Goal: Task Accomplishment & Management: Use online tool/utility

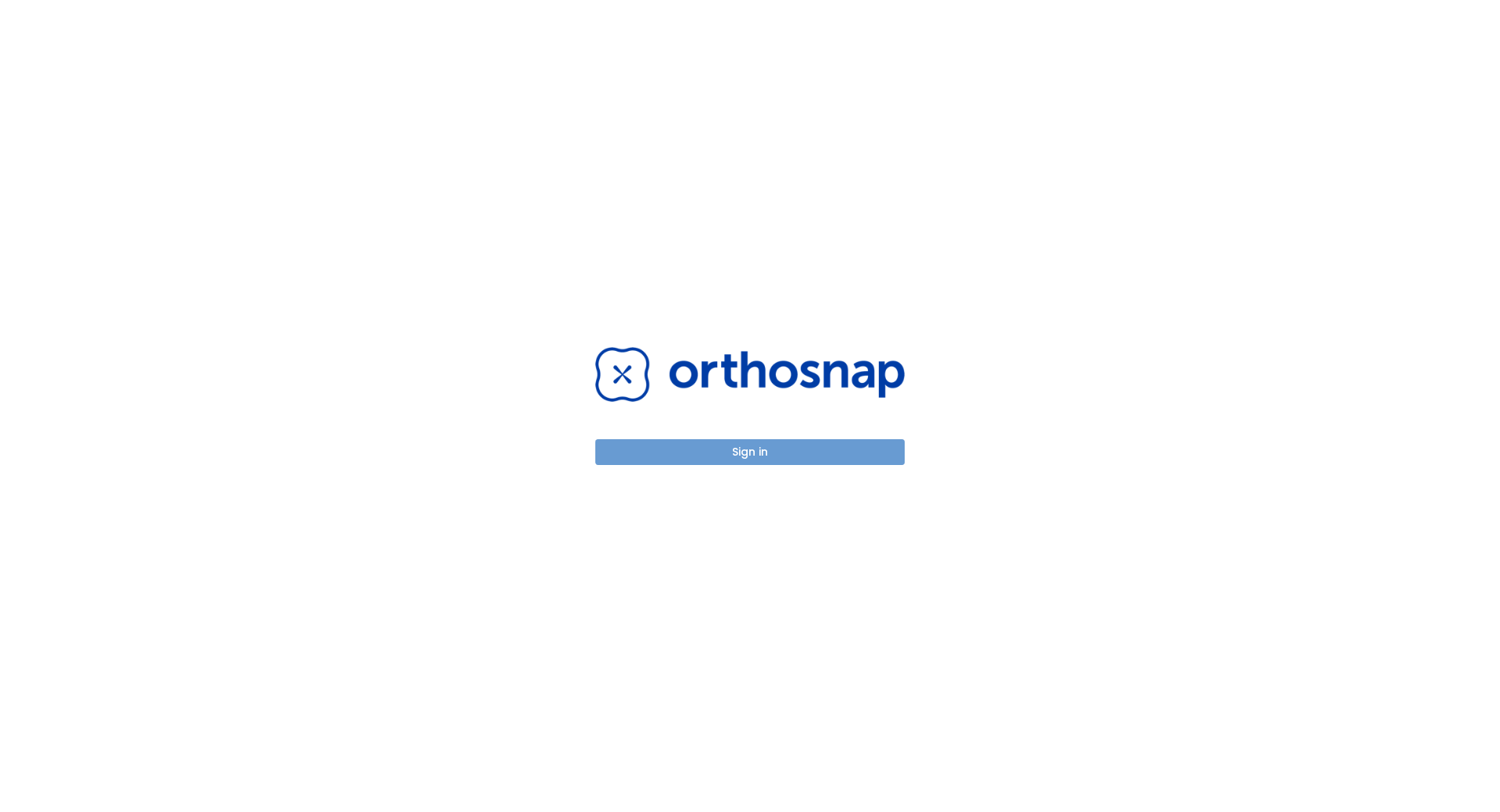
click at [783, 461] on button "Sign in" at bounding box center [750, 452] width 310 height 26
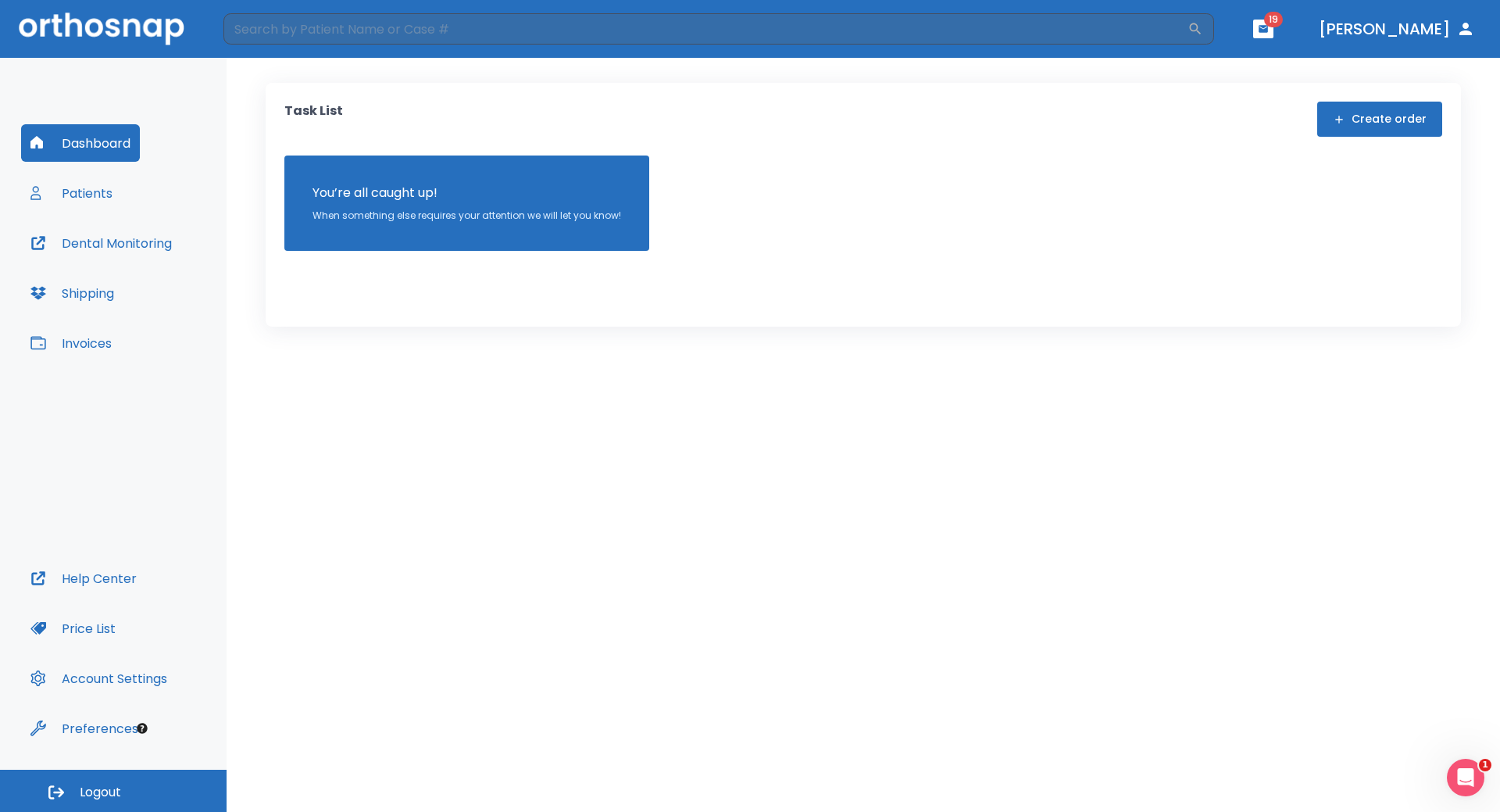
click at [83, 199] on button "Patients" at bounding box center [71, 193] width 101 height 38
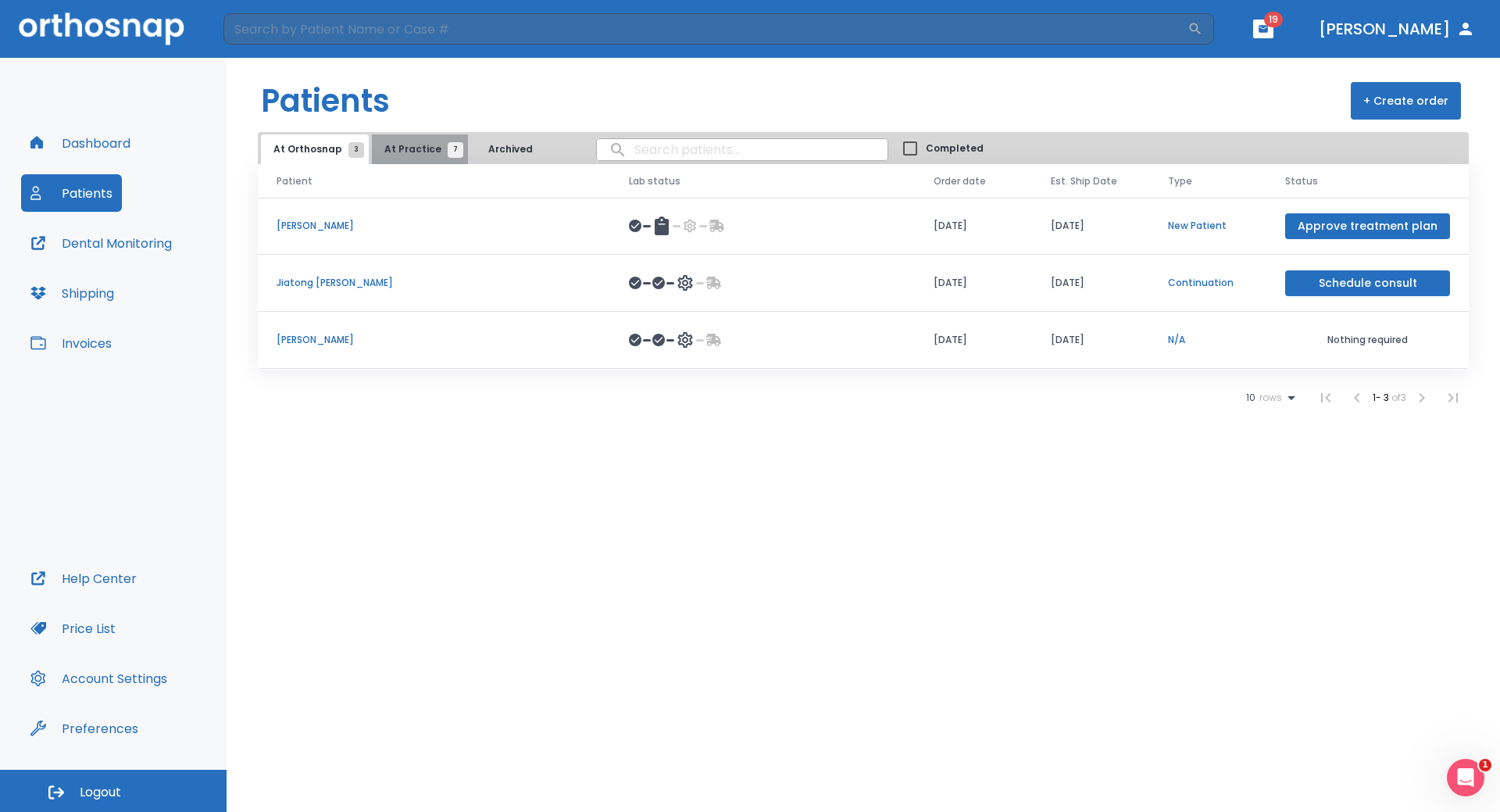
click at [425, 161] on button "At Practice 7" at bounding box center [419, 149] width 96 height 30
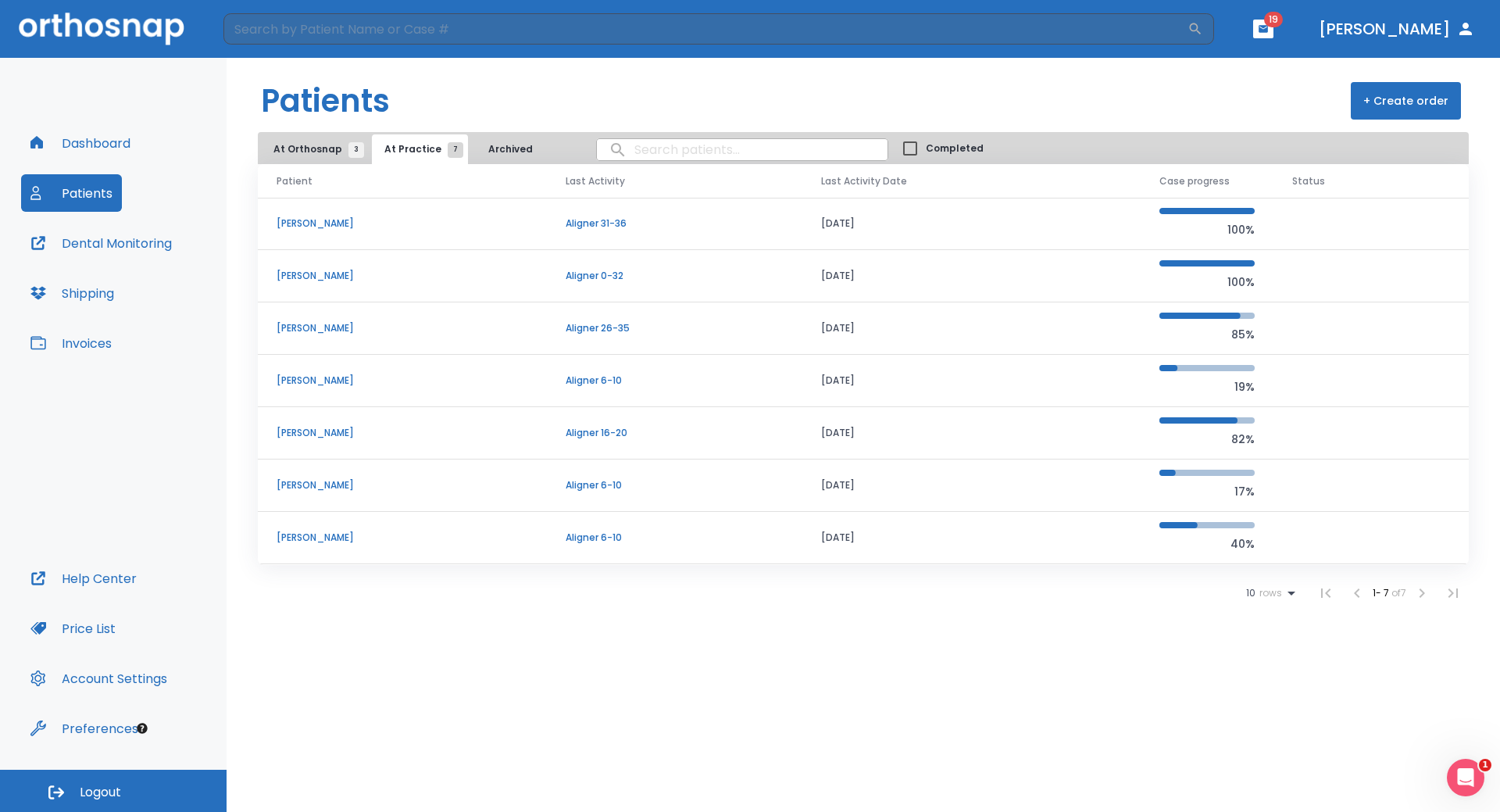
click at [314, 492] on p "[PERSON_NAME]" at bounding box center [402, 484] width 252 height 14
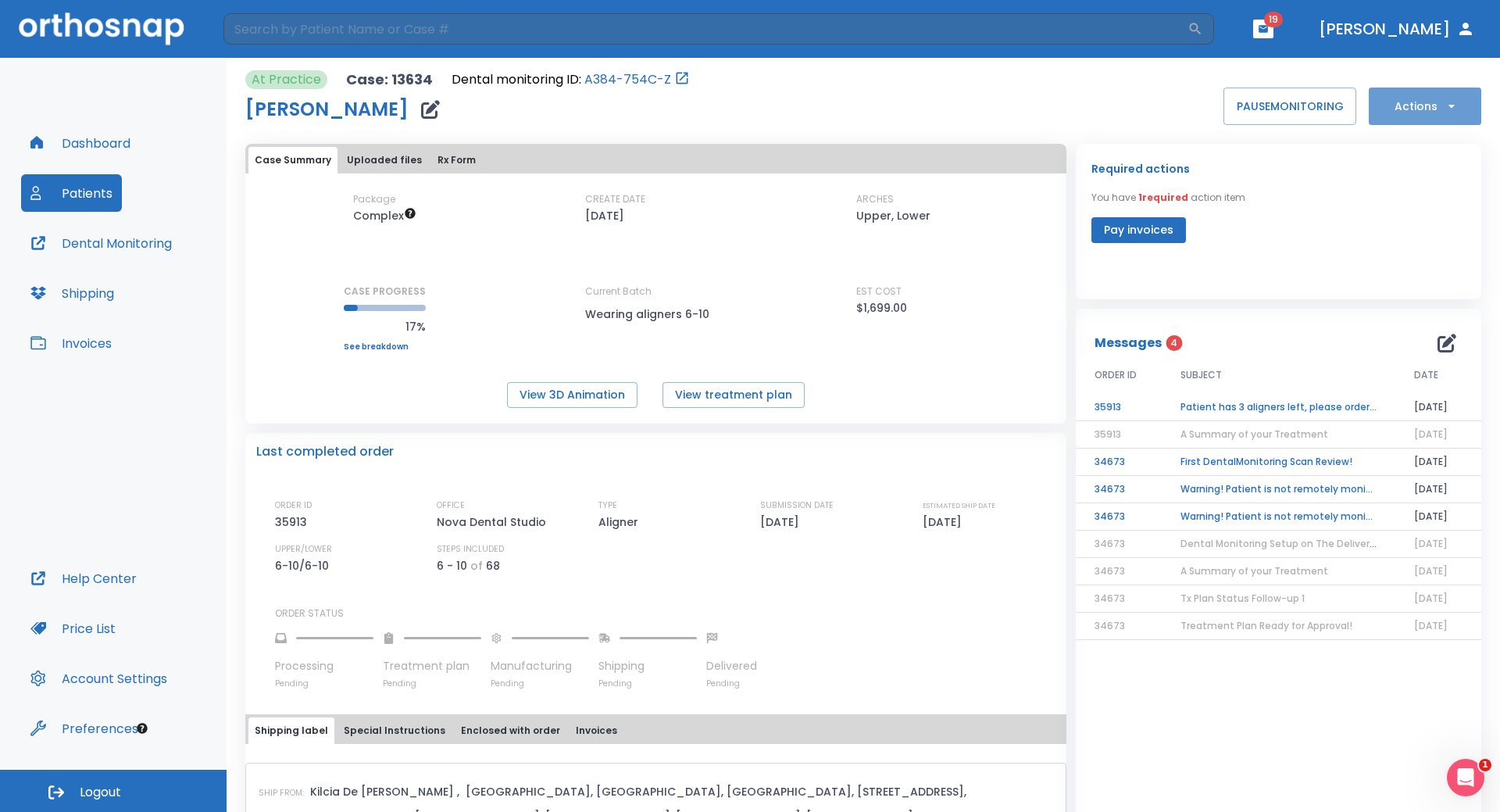
click at [1403, 111] on button "Actions" at bounding box center [1425, 106] width 113 height 38
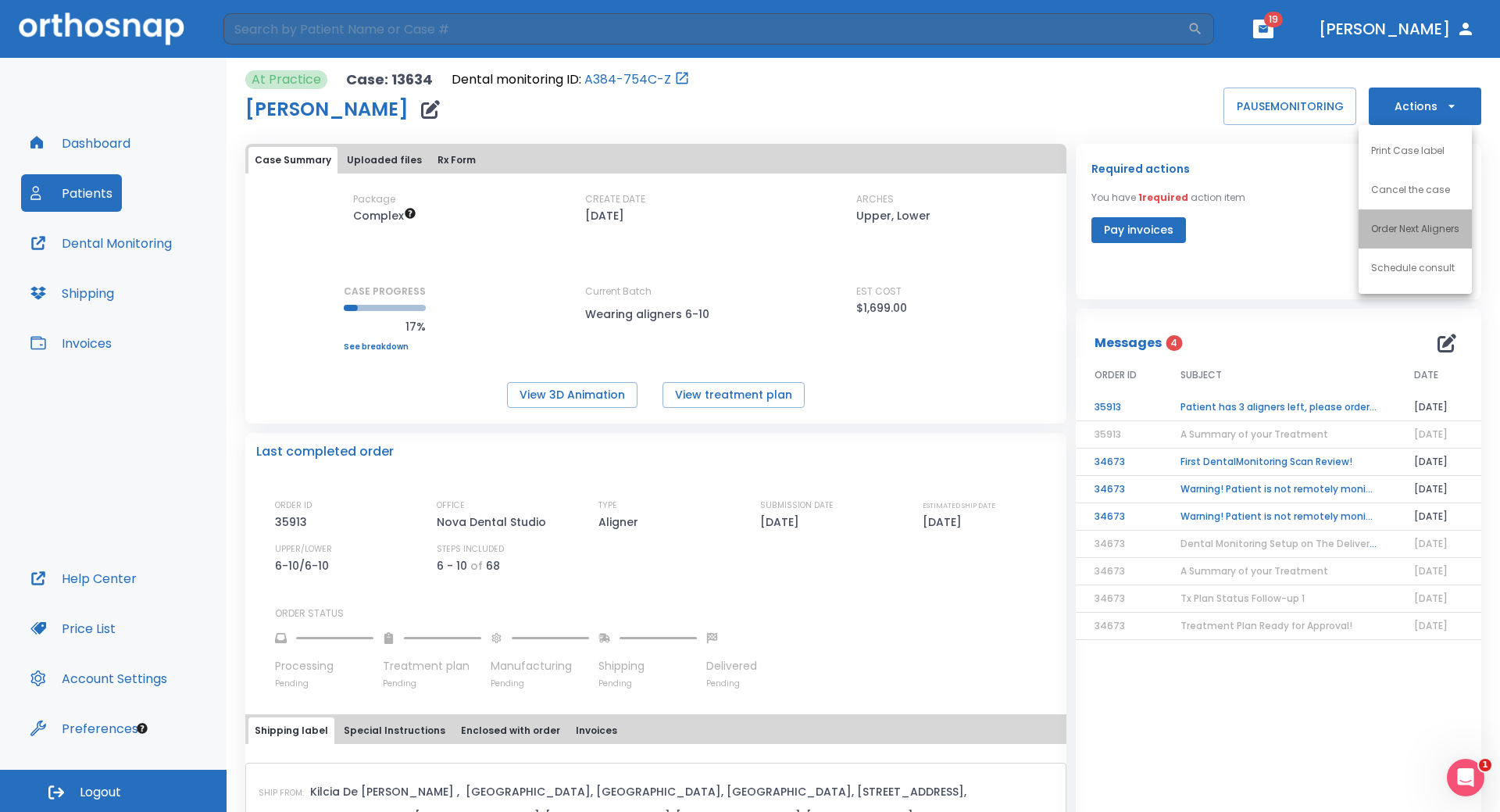
click at [1416, 239] on li "Order Next Aligners" at bounding box center [1416, 229] width 113 height 39
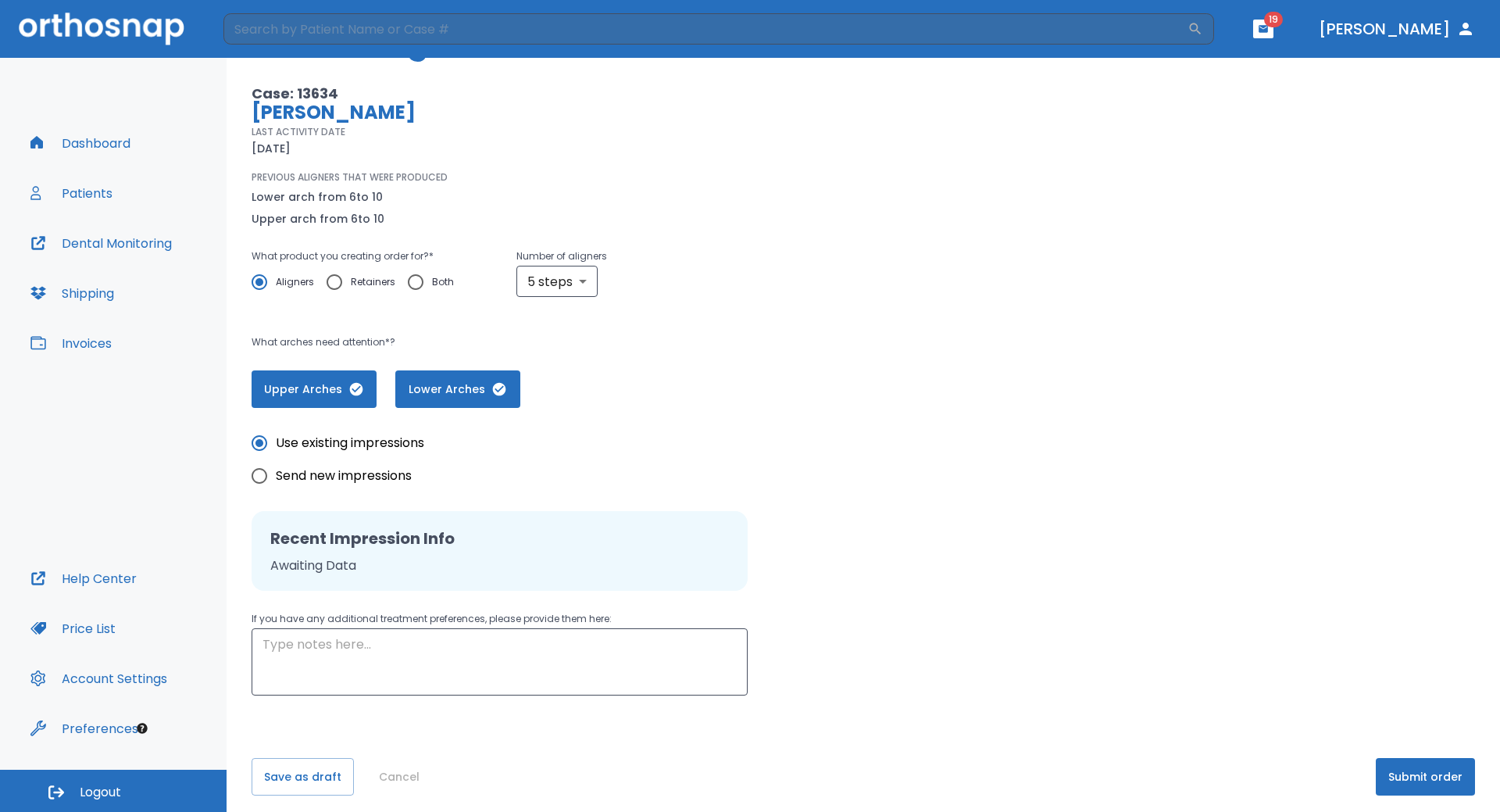
scroll to position [101, 0]
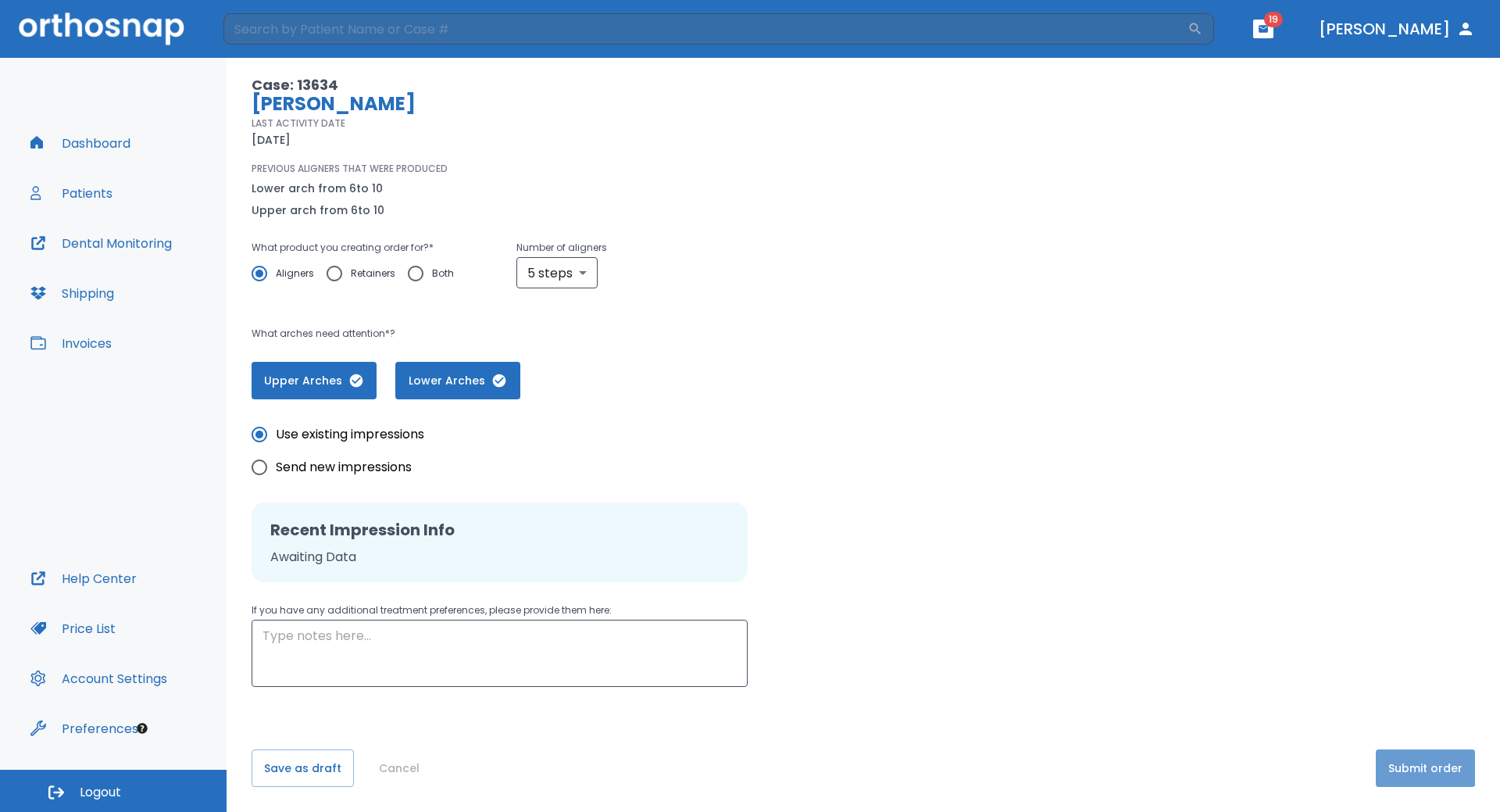
click at [1397, 757] on button "Submit order" at bounding box center [1425, 768] width 99 height 38
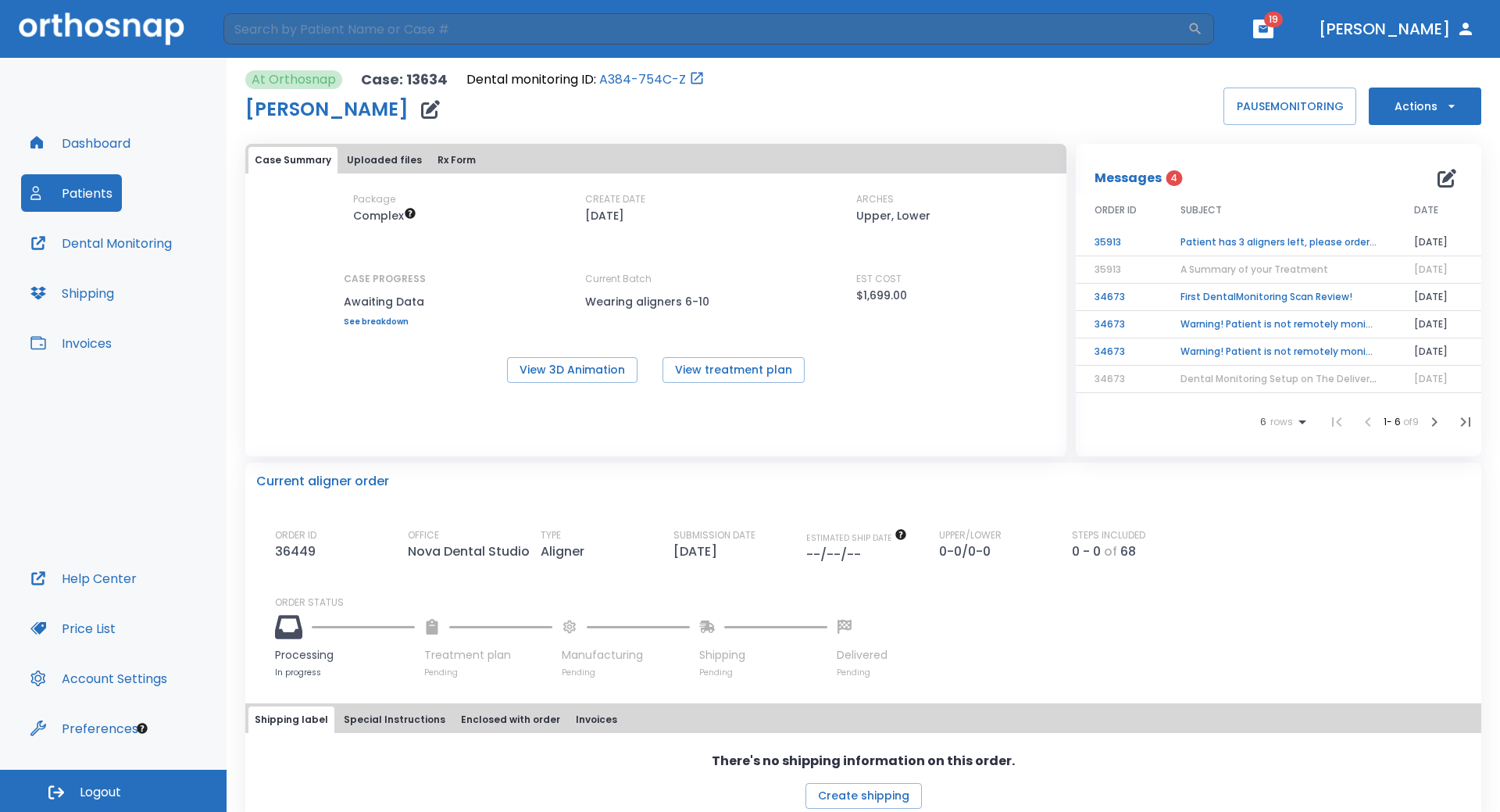
click at [124, 249] on button "Dental Monitoring" at bounding box center [101, 243] width 160 height 38
